Goal: Task Accomplishment & Management: Manage account settings

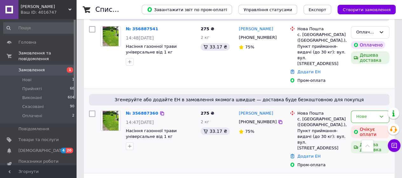
scroll to position [173, 0]
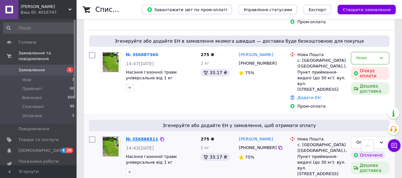
click at [134, 136] on link "№ 356886511" at bounding box center [142, 138] width 32 height 5
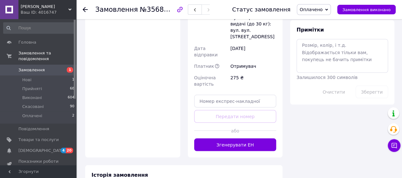
scroll to position [556, 0]
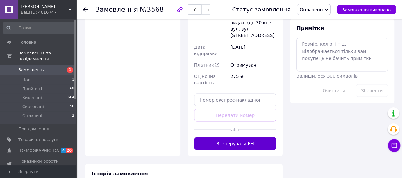
click at [230, 137] on button "Згенерувати ЕН" at bounding box center [235, 143] width 82 height 13
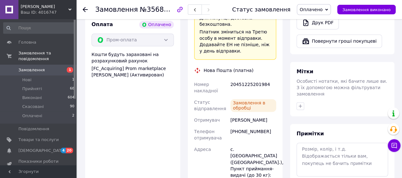
scroll to position [440, 0]
click at [230, 79] on div "20451225201984" at bounding box center [253, 88] width 48 height 18
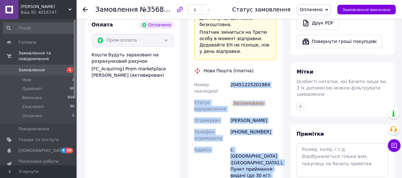
drag, startPoint x: 230, startPoint y: 44, endPoint x: 276, endPoint y: 134, distance: 100.8
click at [276, 134] on div "Номер накладної 20451225201984 Статус відправлення Заплановано Отримувач [PERSO…" at bounding box center [235, 159] width 85 height 161
copy div "20451225201984 Статус відправлення Заплановано Отримувач [PERSON_NAME] Телефон …"
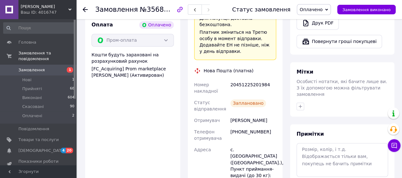
click at [328, 9] on icon at bounding box center [326, 10] width 3 height 2
click at [323, 24] on li "Прийнято" at bounding box center [313, 22] width 33 height 10
click at [59, 67] on span "1" at bounding box center [67, 70] width 17 height 6
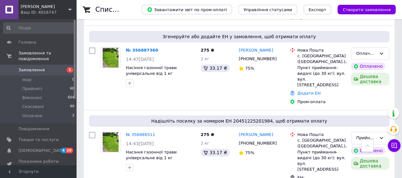
scroll to position [129, 0]
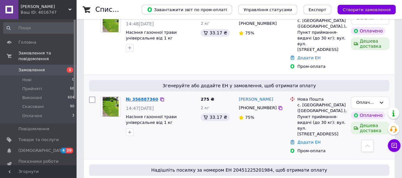
click at [145, 97] on link "№ 356887360" at bounding box center [142, 99] width 32 height 5
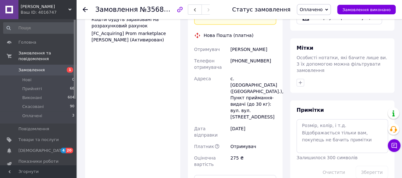
scroll to position [475, 0]
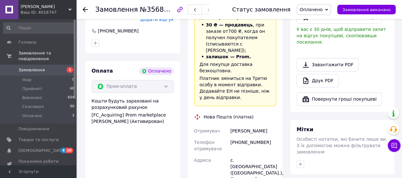
scroll to position [391, 0]
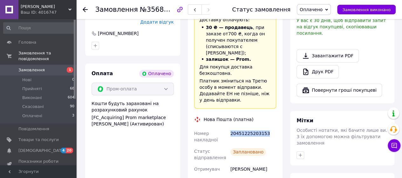
drag, startPoint x: 230, startPoint y: 92, endPoint x: 263, endPoint y: 96, distance: 33.2
click at [263, 127] on div "20451225203153" at bounding box center [253, 136] width 48 height 18
copy div "20451225203153"
click at [328, 9] on icon at bounding box center [326, 10] width 3 height 2
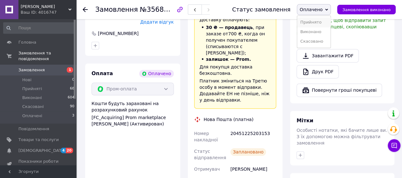
click at [323, 22] on li "Прийнято" at bounding box center [313, 22] width 33 height 10
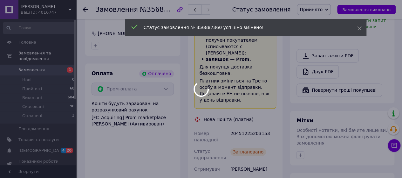
click at [55, 67] on span "Замовлення" at bounding box center [38, 70] width 40 height 6
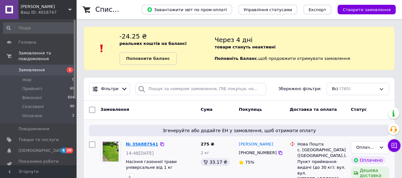
click at [144, 143] on link "№ 356887541" at bounding box center [142, 143] width 32 height 5
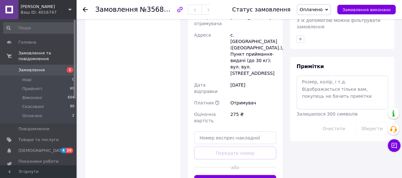
scroll to position [519, 0]
click at [242, 174] on button "Згенерувати ЕН" at bounding box center [235, 180] width 82 height 13
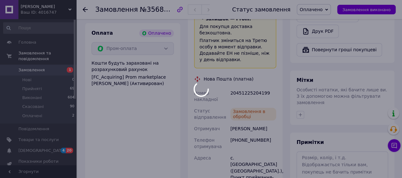
scroll to position [431, 0]
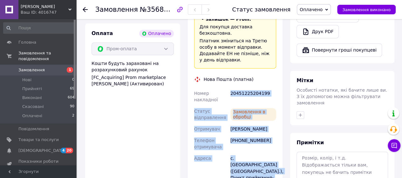
drag, startPoint x: 231, startPoint y: 52, endPoint x: 274, endPoint y: 146, distance: 103.6
click at [274, 146] on div "Номер накладної 20451225204199 Статус відправлення Замовлення в обробці Отримув…" at bounding box center [235, 167] width 85 height 161
copy div "20451225204199 Статус відправлення Замовлення в обробці Отримувач [PERSON_NAME]…"
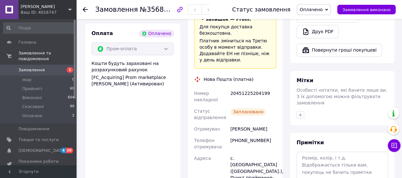
click at [328, 11] on icon at bounding box center [326, 9] width 3 height 3
click at [320, 21] on li "Прийнято" at bounding box center [313, 22] width 33 height 10
click at [42, 67] on span "Замовлення" at bounding box center [38, 70] width 40 height 6
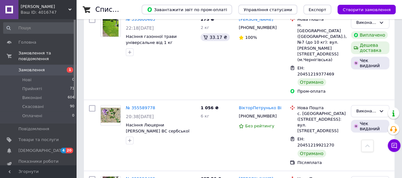
scroll to position [1261, 0]
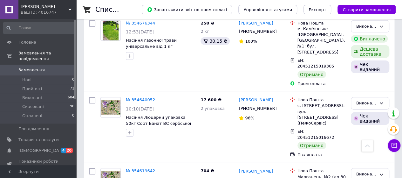
scroll to position [1167, 0]
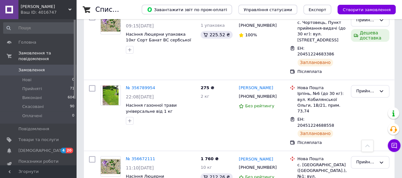
scroll to position [412, 0]
